Goal: Information Seeking & Learning: Learn about a topic

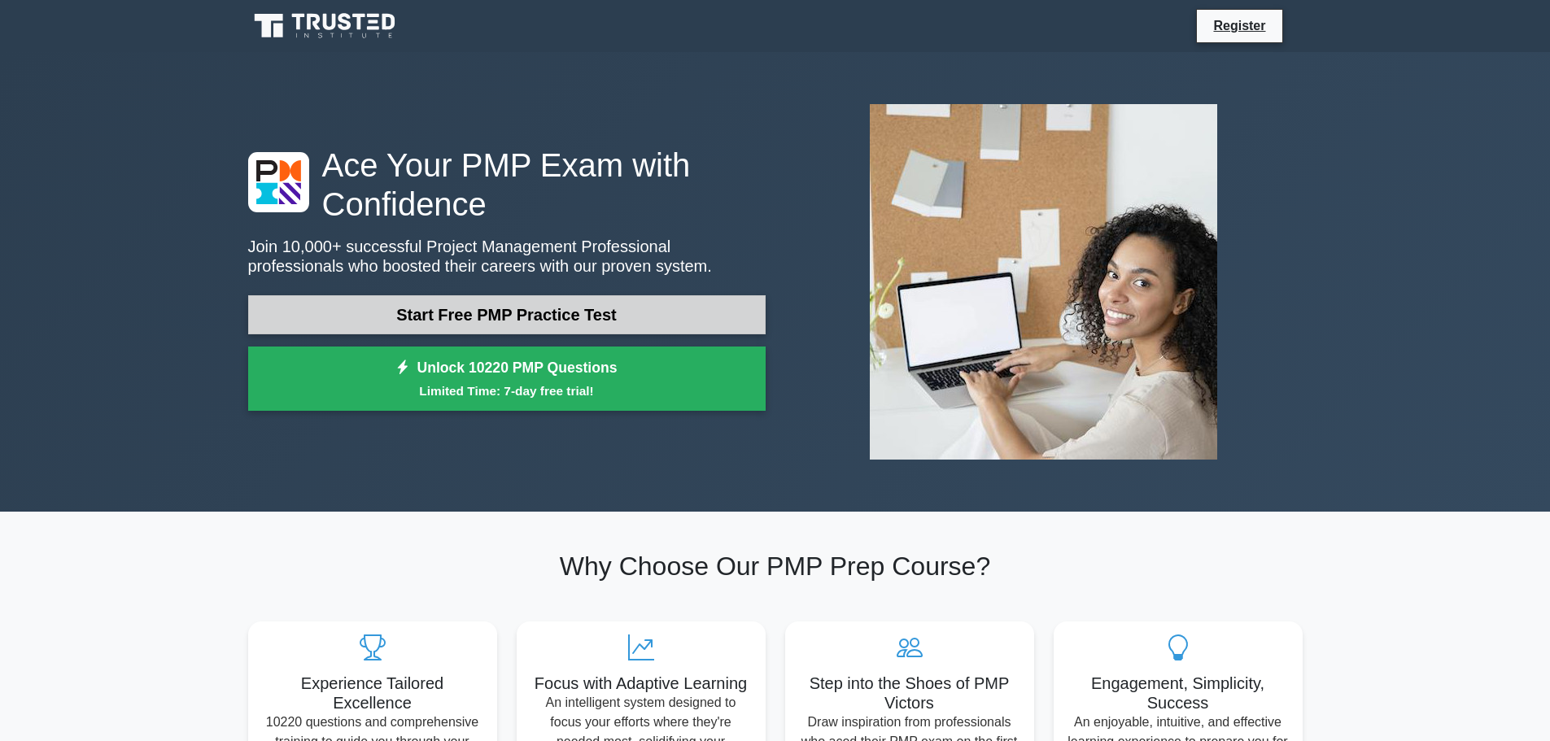
click at [499, 311] on link "Start Free PMP Practice Test" at bounding box center [506, 314] width 517 height 39
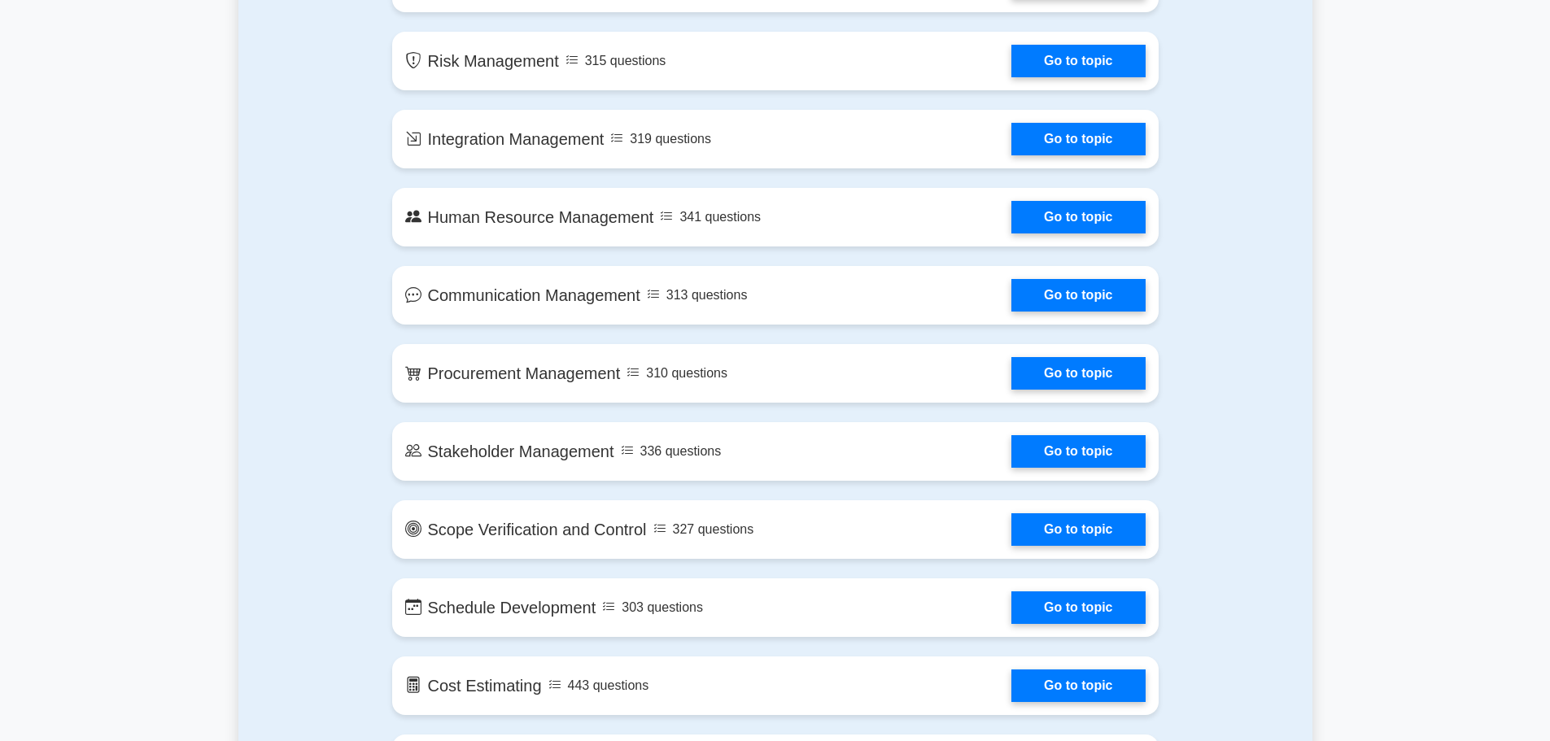
scroll to position [1247, 0]
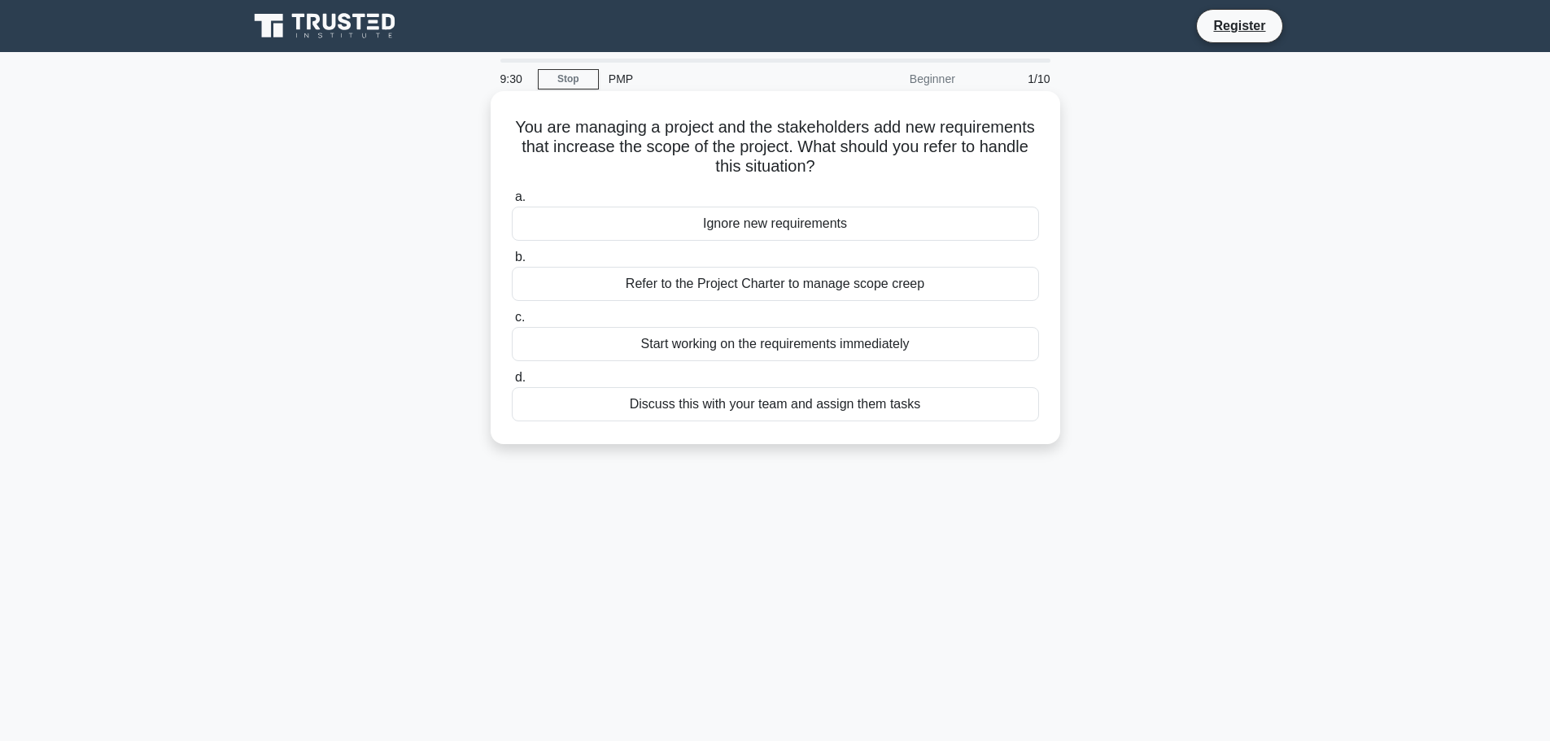
click at [595, 277] on div "Refer to the Project Charter to manage scope creep" at bounding box center [775, 284] width 527 height 34
click at [512, 263] on input "b. Refer to the Project Charter to manage scope creep" at bounding box center [512, 257] width 0 height 11
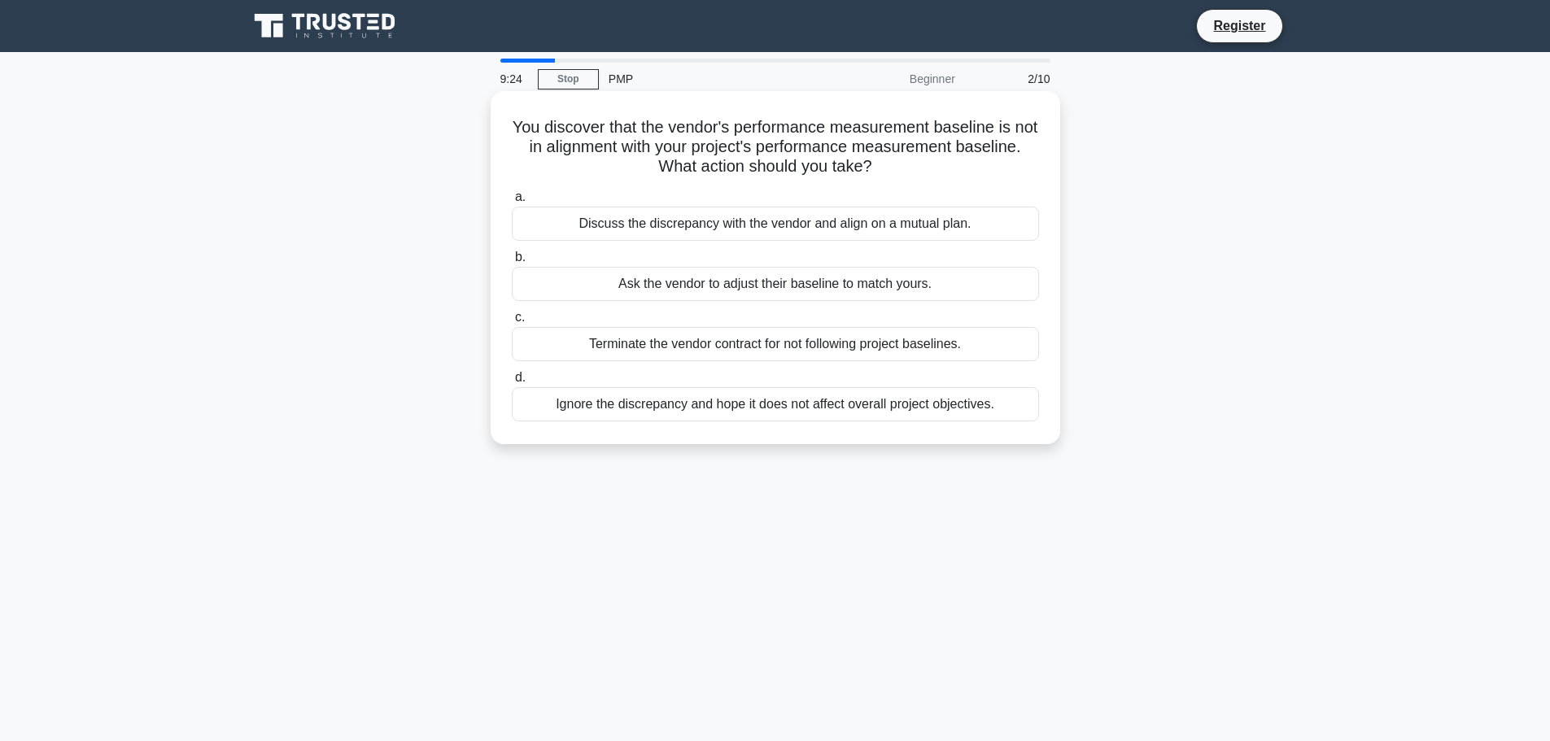
click at [633, 223] on div "Discuss the discrepancy with the vendor and align on a mutual plan." at bounding box center [775, 224] width 527 height 34
click at [512, 203] on input "a. Discuss the discrepancy with the vendor and align on a mutual plan." at bounding box center [512, 197] width 0 height 11
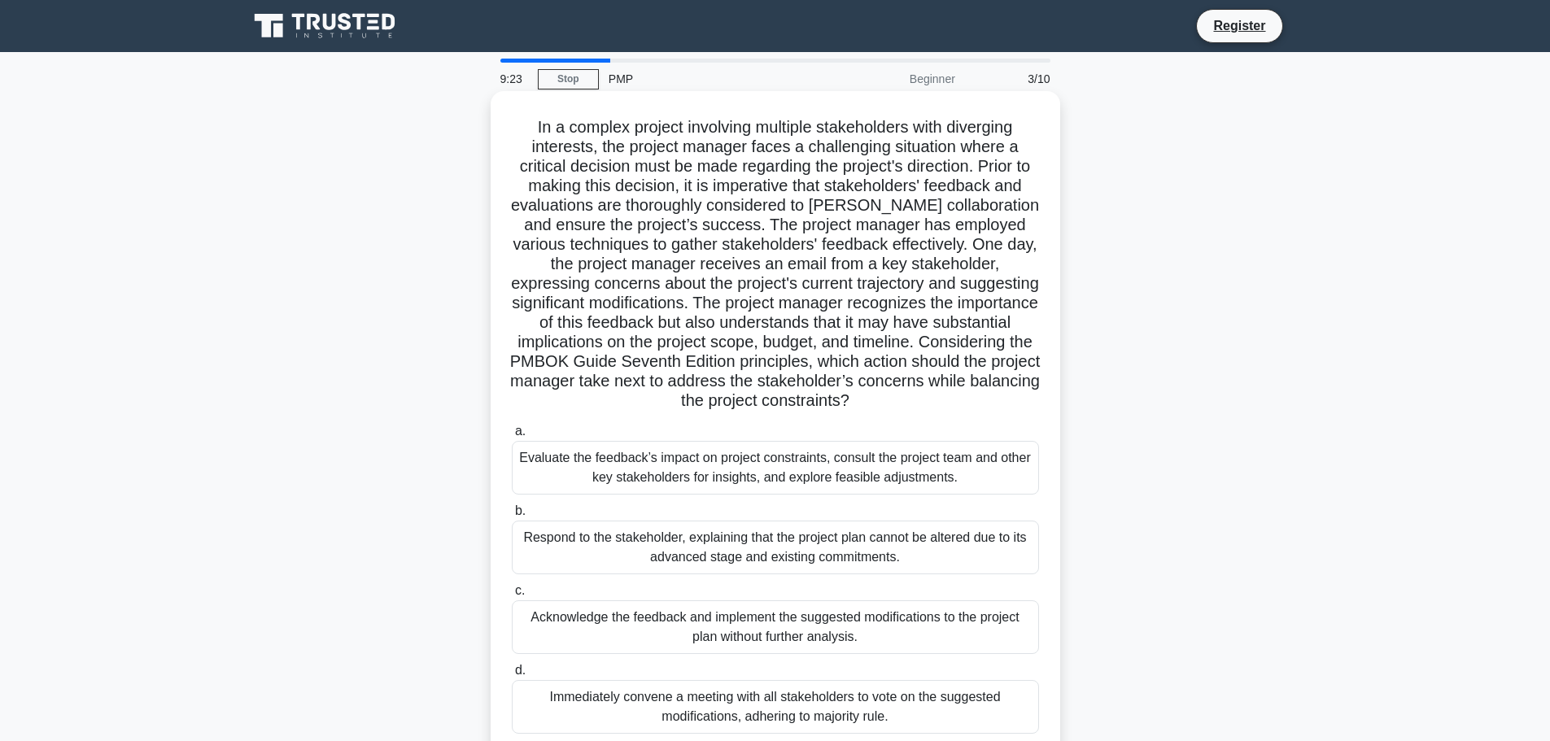
click at [683, 469] on div "Evaluate the feedback’s impact on project constraints, consult the project team…" at bounding box center [775, 468] width 527 height 54
click at [512, 437] on input "a. Evaluate the feedback’s impact on project constraints, consult the project t…" at bounding box center [512, 431] width 0 height 11
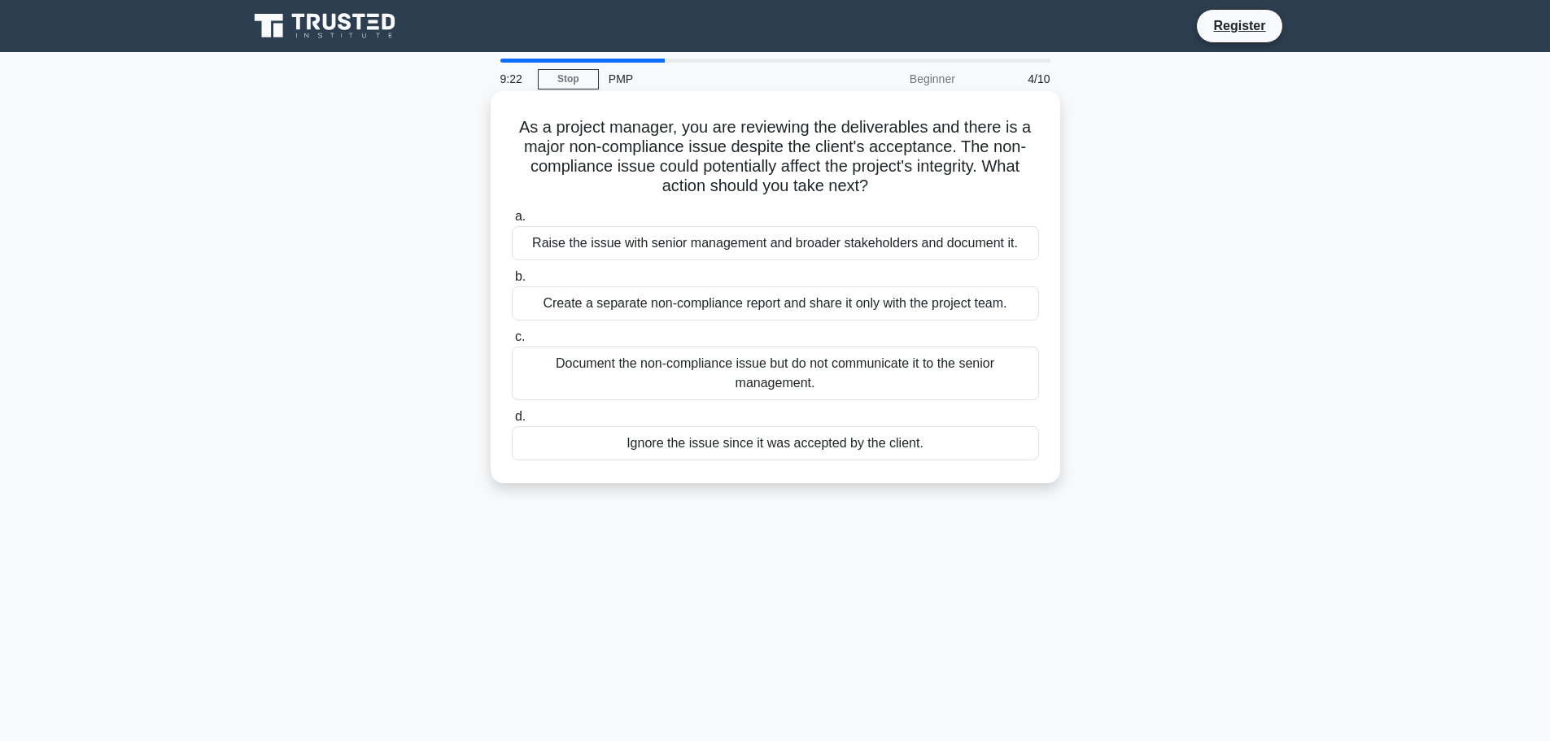
click at [658, 307] on div "Create a separate non-compliance report and share it only with the project team." at bounding box center [775, 303] width 527 height 34
click at [512, 282] on input "b. Create a separate non-compliance report and share it only with the project t…" at bounding box center [512, 277] width 0 height 11
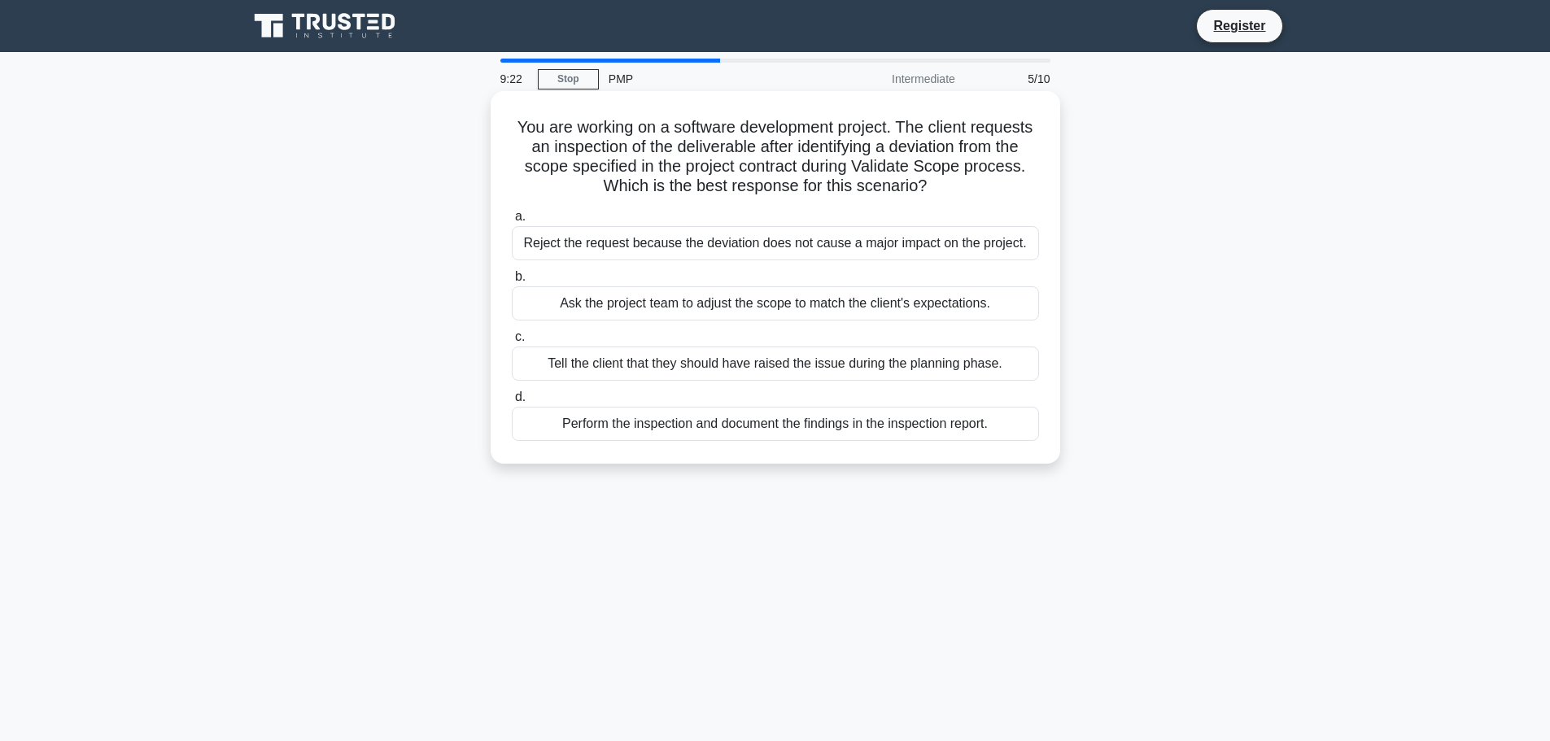
click at [657, 245] on div "Reject the request because the deviation does not cause a major impact on the p…" at bounding box center [775, 243] width 527 height 34
click at [512, 222] on input "a. Reject the request because the deviation does not cause a major impact on th…" at bounding box center [512, 217] width 0 height 11
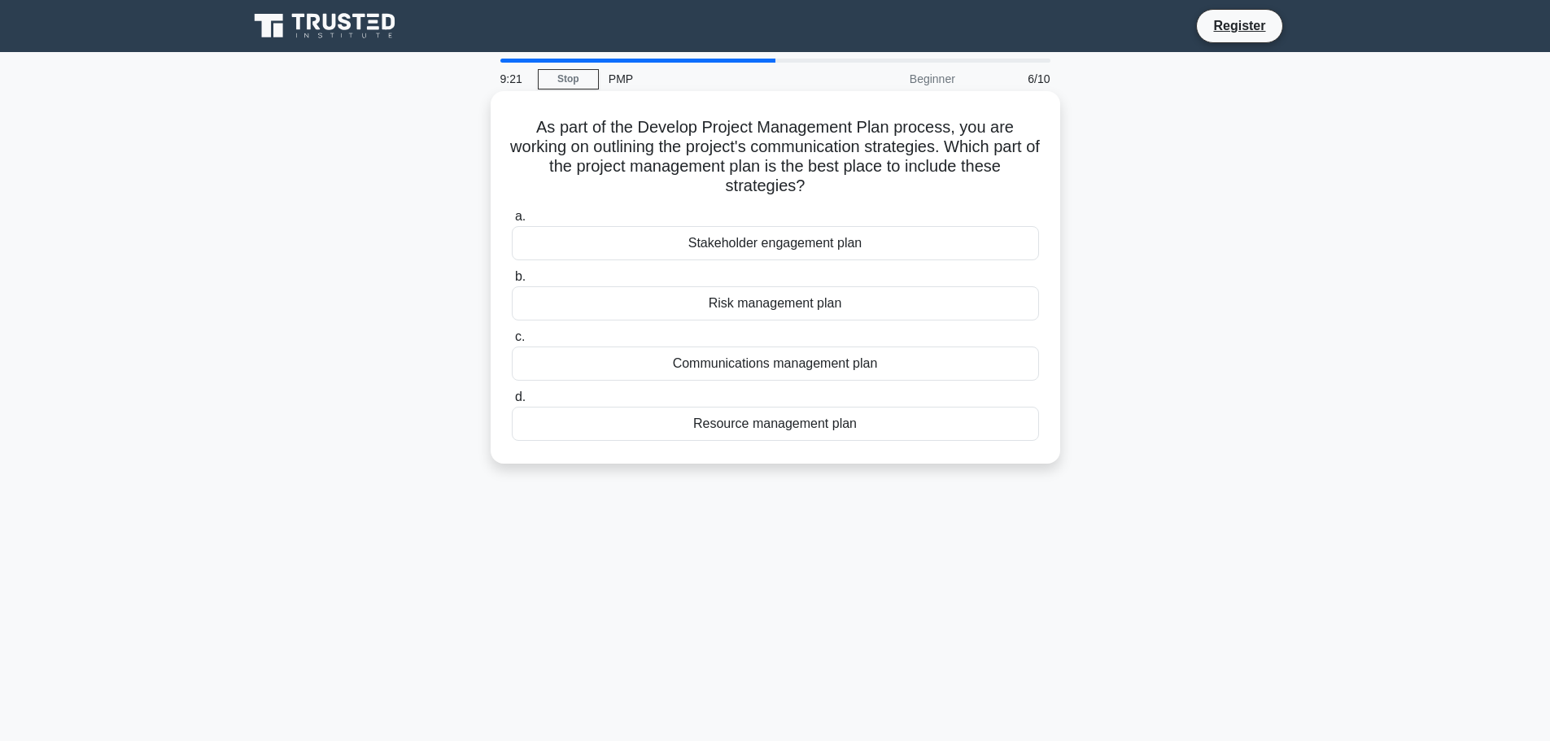
click at [657, 311] on div "Risk management plan" at bounding box center [775, 303] width 527 height 34
click at [512, 282] on input "b. Risk management plan" at bounding box center [512, 277] width 0 height 11
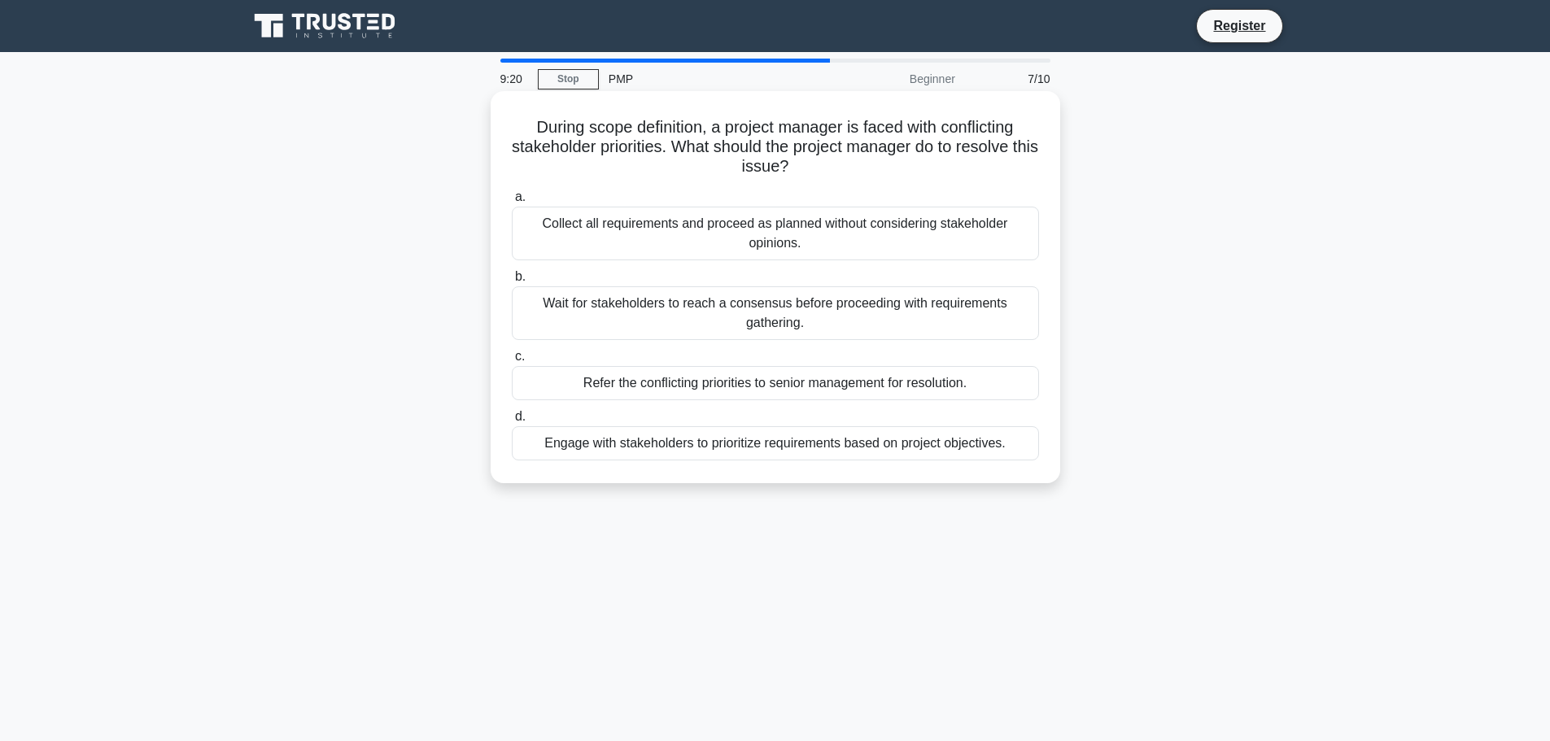
click at [658, 241] on div "Collect all requirements and proceed as planned without considering stakeholder…" at bounding box center [775, 234] width 527 height 54
click at [512, 203] on input "a. Collect all requirements and proceed as planned without considering stakehol…" at bounding box center [512, 197] width 0 height 11
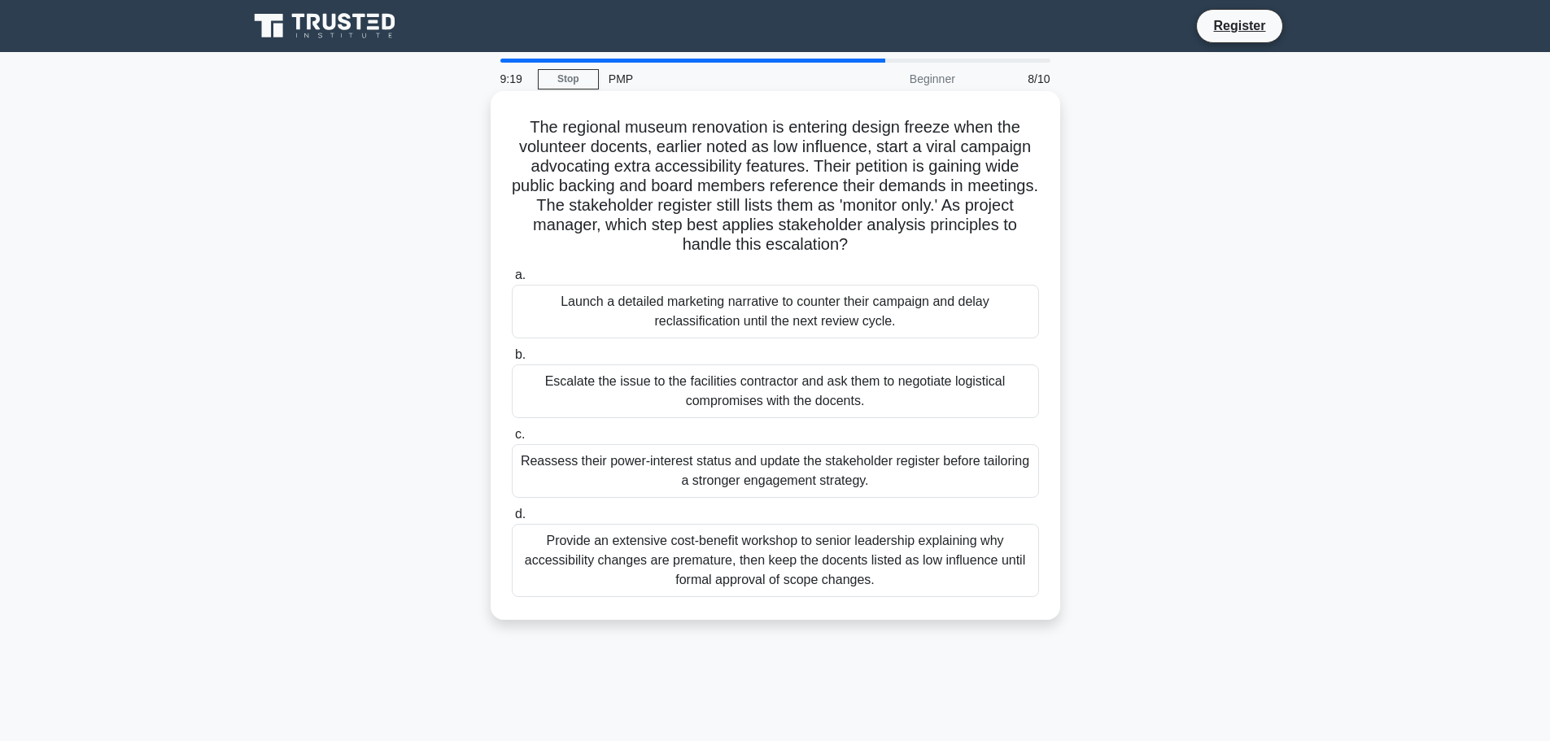
click at [674, 390] on div "Escalate the issue to the facilities contractor and ask them to negotiate logis…" at bounding box center [775, 391] width 527 height 54
click at [512, 360] on input "b. Escalate the issue to the facilities contractor and ask them to negotiate lo…" at bounding box center [512, 355] width 0 height 11
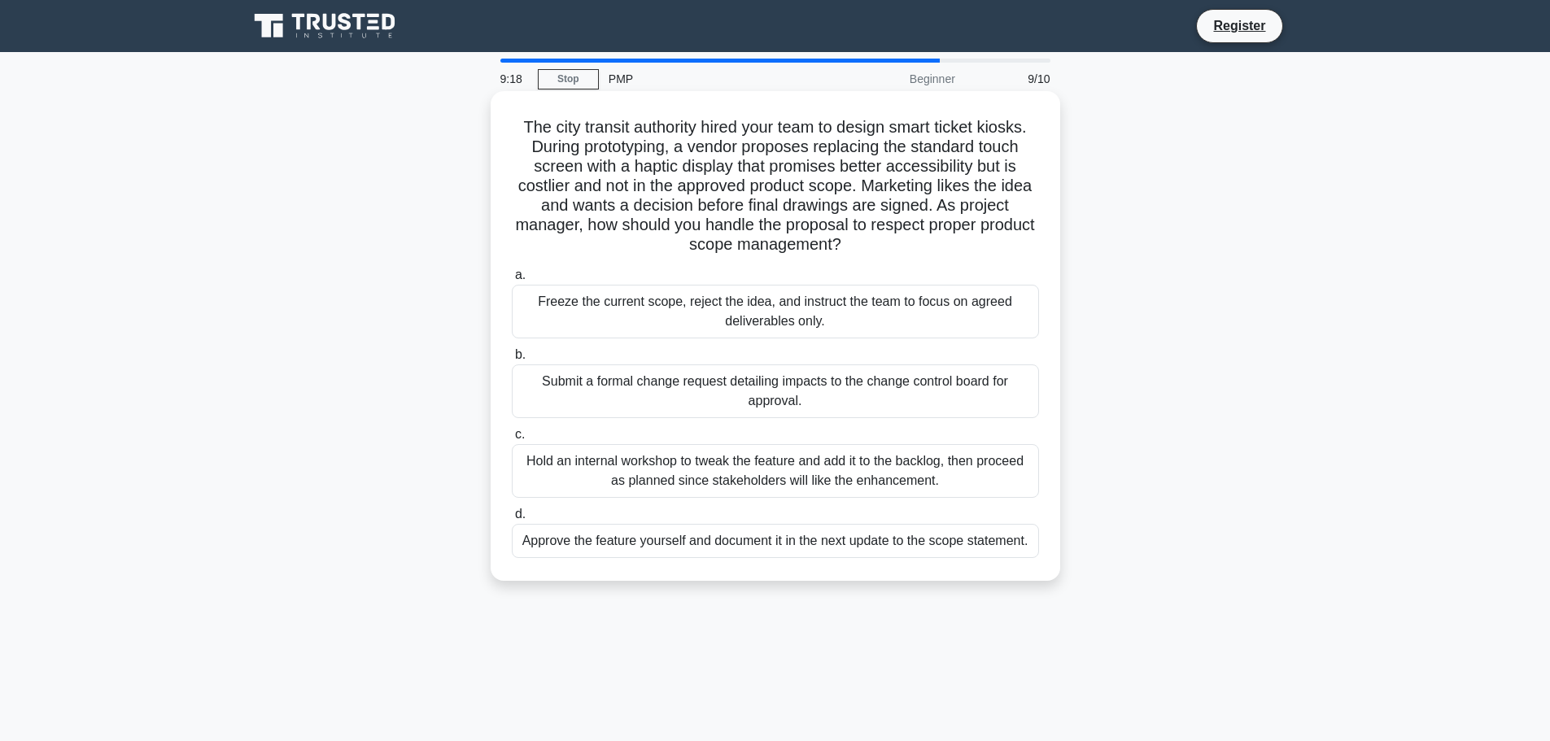
click at [674, 304] on div "Freeze the current scope, reject the idea, and instruct the team to focus on ag…" at bounding box center [775, 312] width 527 height 54
click at [512, 281] on input "a. Freeze the current scope, reject the idea, and instruct the team to focus on…" at bounding box center [512, 275] width 0 height 11
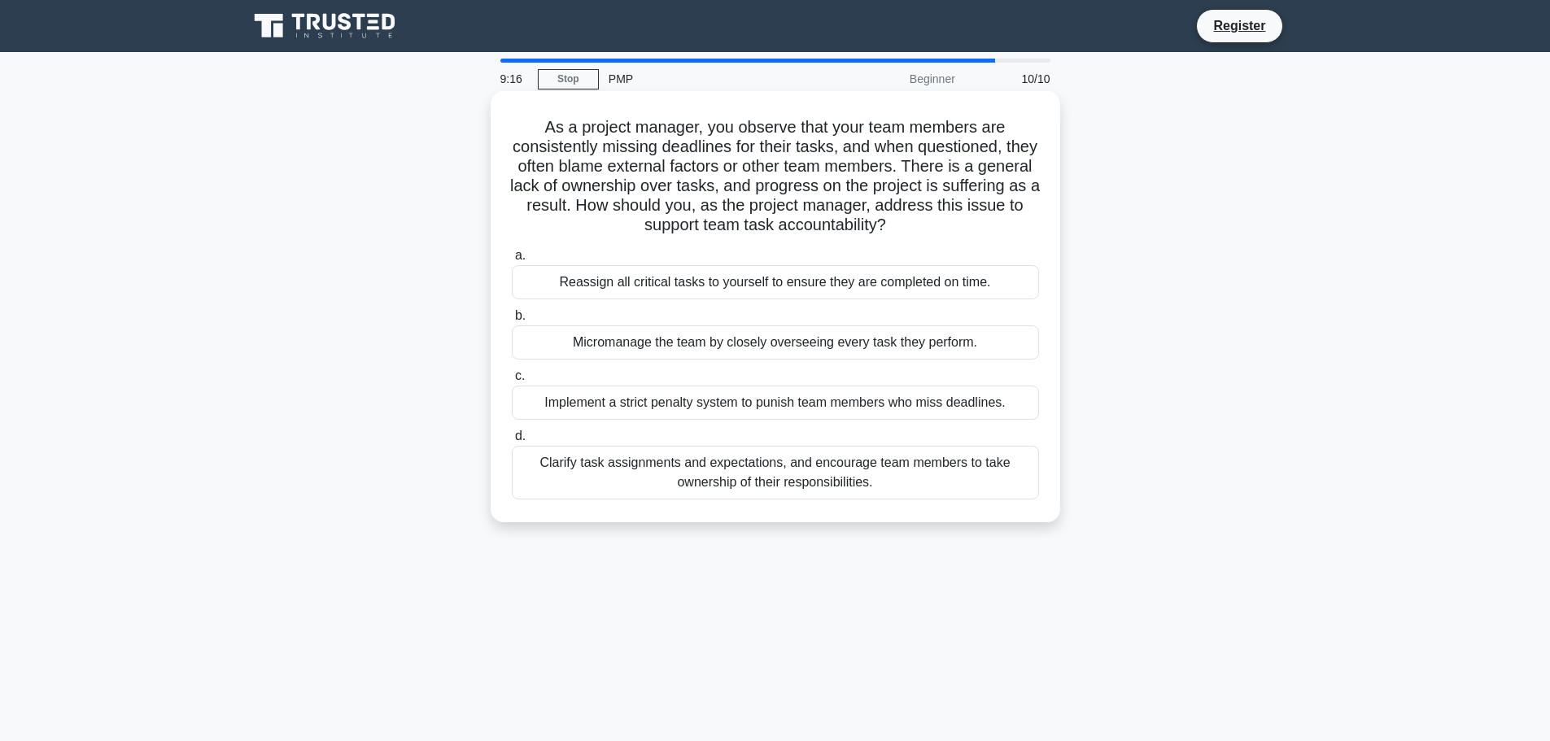
click at [682, 347] on div "Micromanage the team by closely overseeing every task they perform." at bounding box center [775, 342] width 527 height 34
click at [512, 321] on input "b. Micromanage the team by closely overseeing every task they perform." at bounding box center [512, 316] width 0 height 11
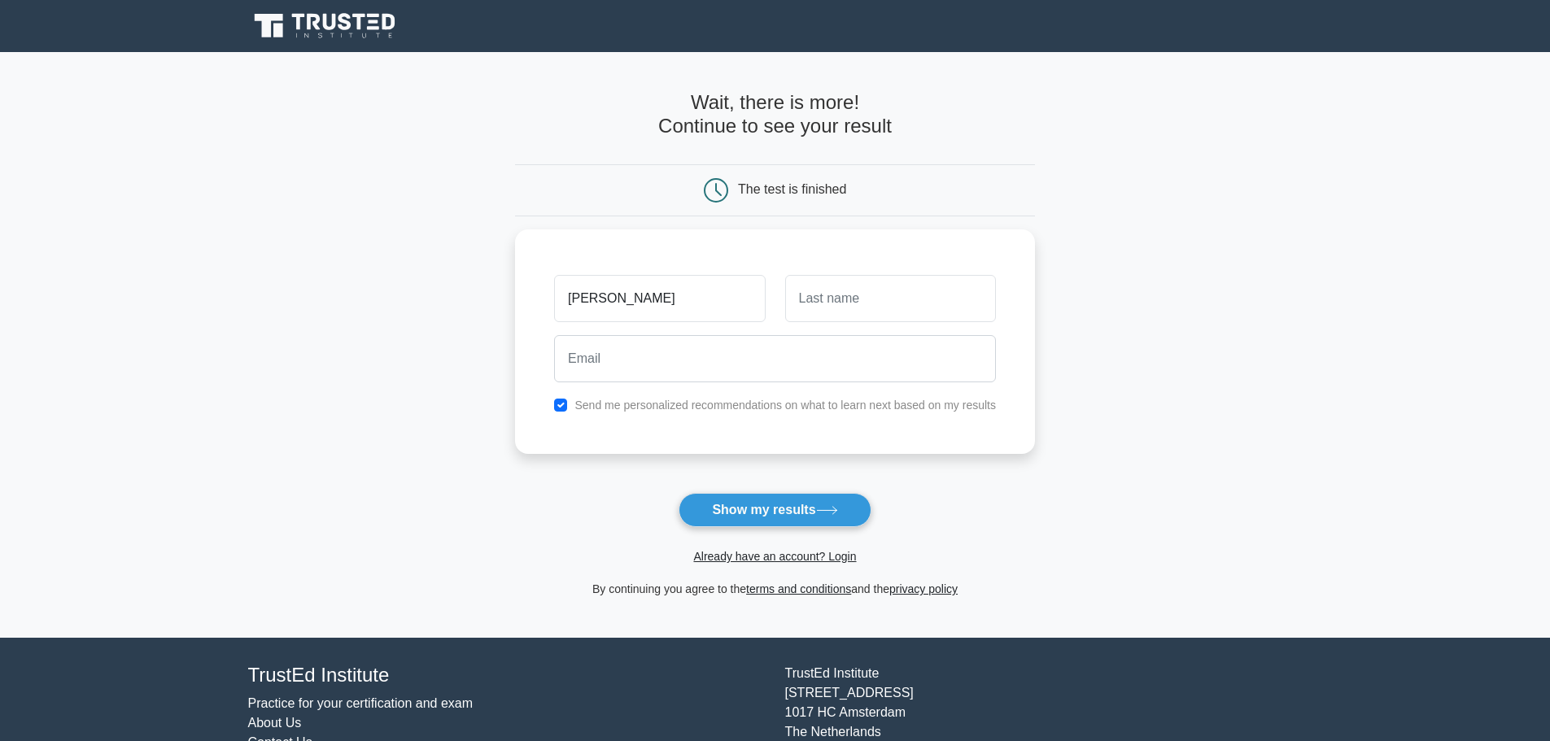
type input "kim"
type input "namyuer"
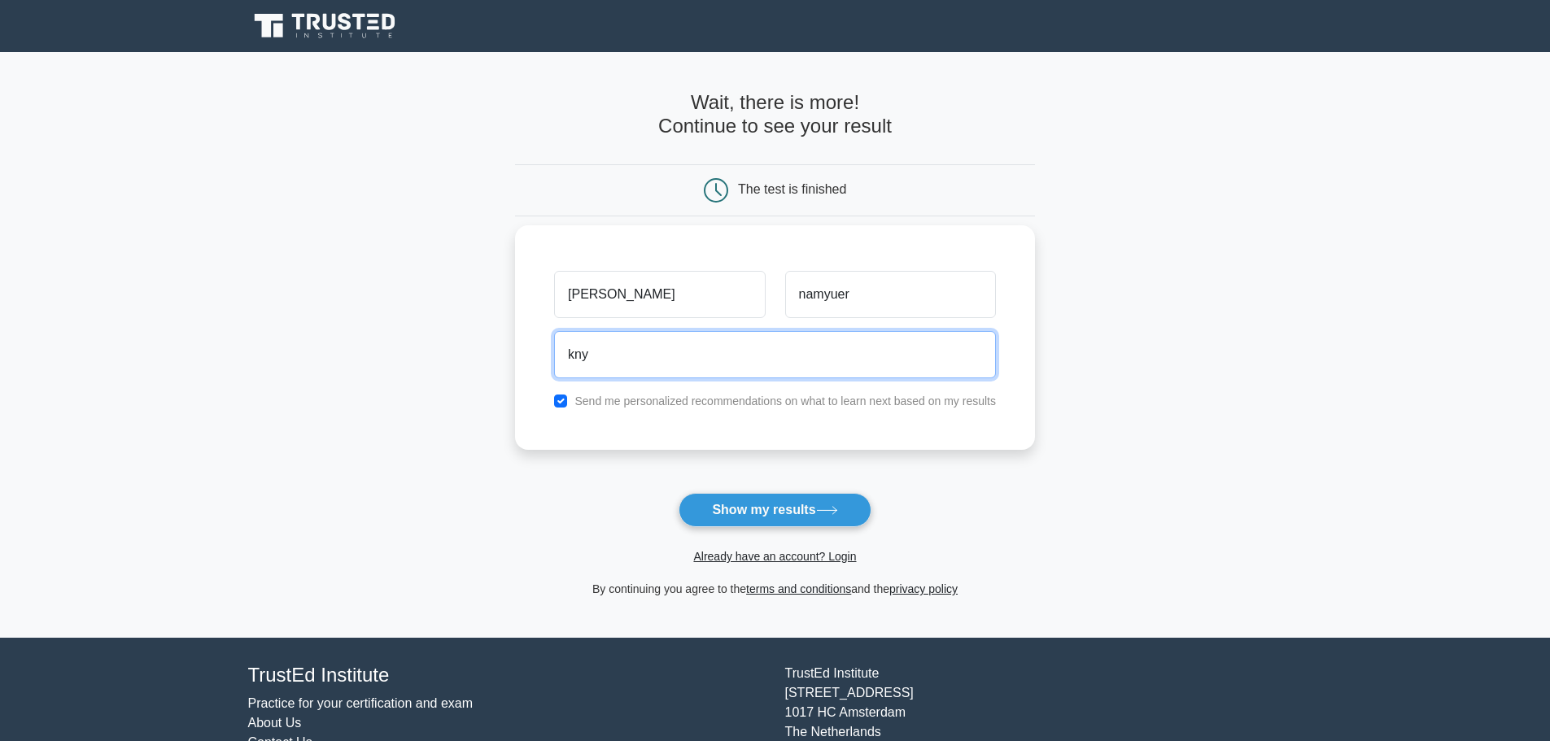
type input "kny0121@naver.com"
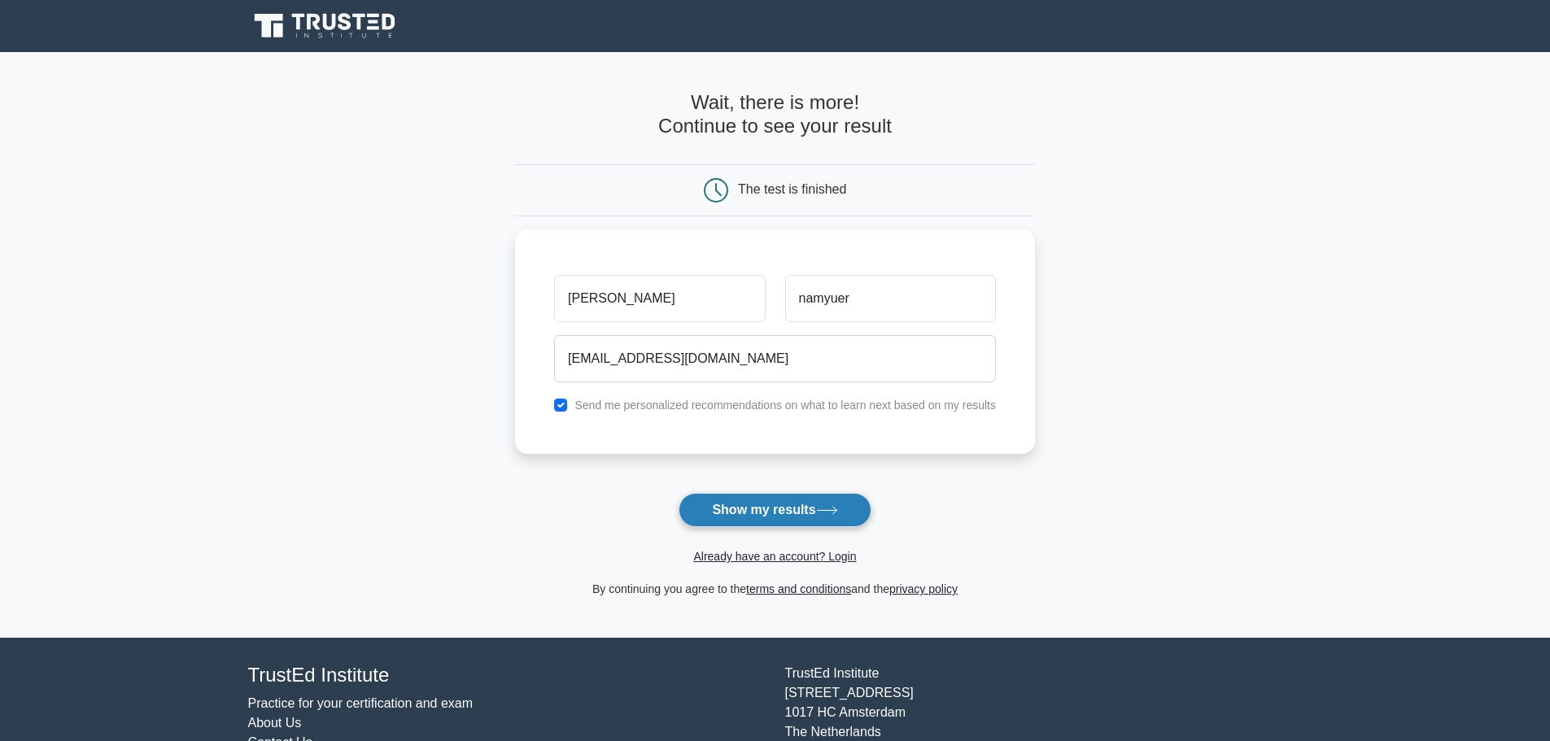
click at [759, 508] on button "Show my results" at bounding box center [774, 510] width 192 height 34
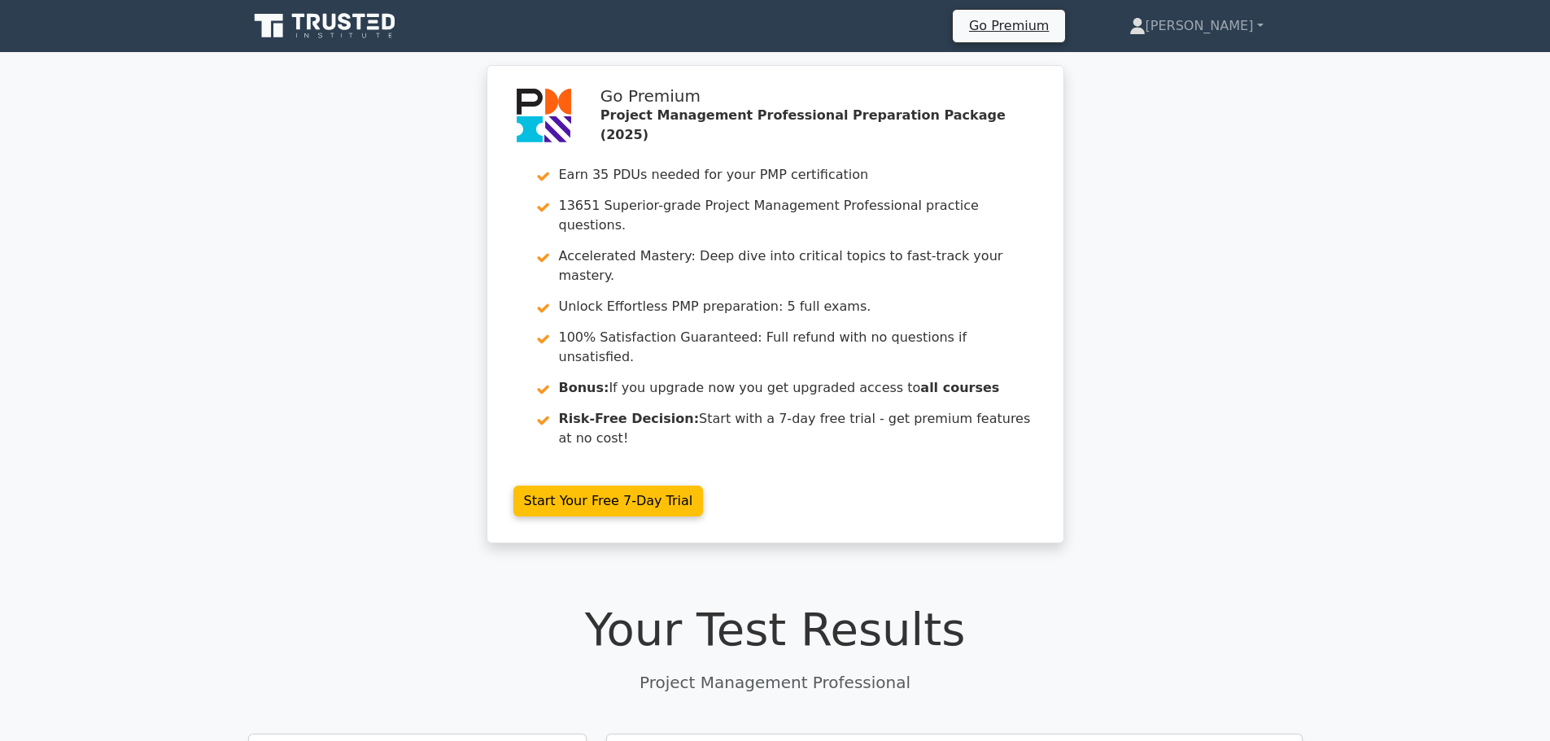
click at [323, 22] on icon at bounding box center [326, 26] width 156 height 31
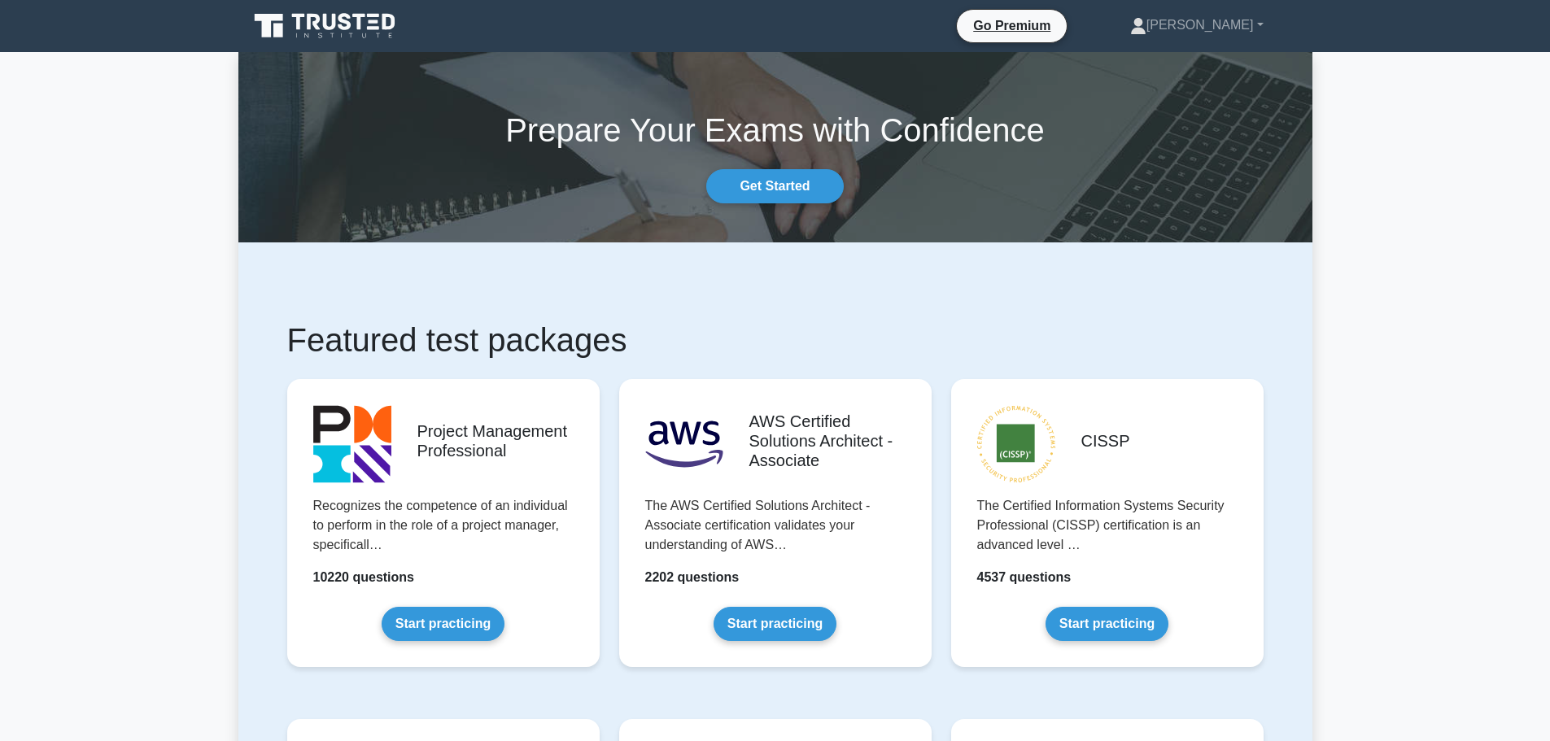
drag, startPoint x: 451, startPoint y: 1, endPoint x: 1358, endPoint y: 316, distance: 960.4
